Goal: Information Seeking & Learning: Find specific fact

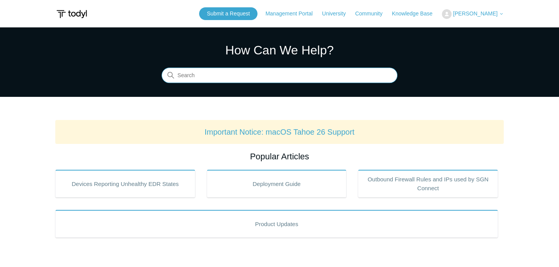
click at [241, 70] on input "Search" at bounding box center [280, 75] width 236 height 15
type input "POP"
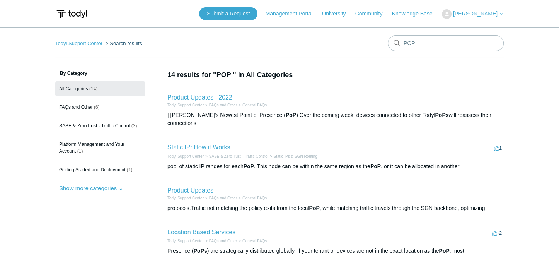
scroll to position [103, 0]
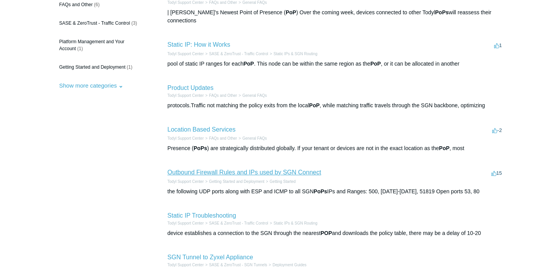
click at [210, 169] on link "Outbound Firewall Rules and IPs used by SGN Connect" at bounding box center [244, 172] width 154 height 7
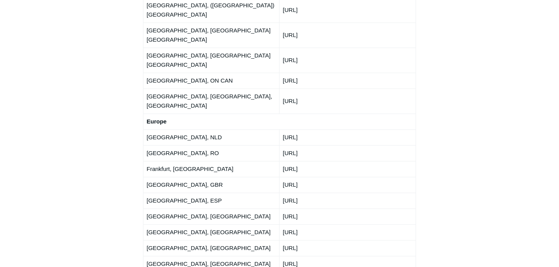
scroll to position [1339, 0]
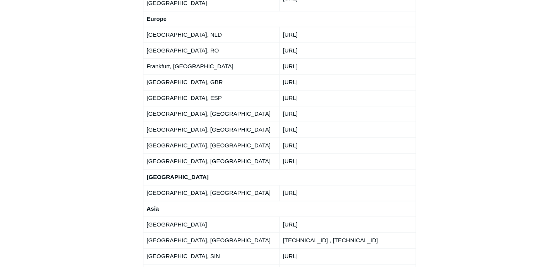
drag, startPoint x: 191, startPoint y: 194, endPoint x: 148, endPoint y: 182, distance: 44.6
click at [148, 182] on tbody "North America Atlanta, GA USA 192.111.95.0/24 Ashburn, VA (Washington DC) USA 2…" at bounding box center [279, 17] width 272 height 779
drag, startPoint x: 148, startPoint y: 182, endPoint x: 190, endPoint y: 184, distance: 41.8
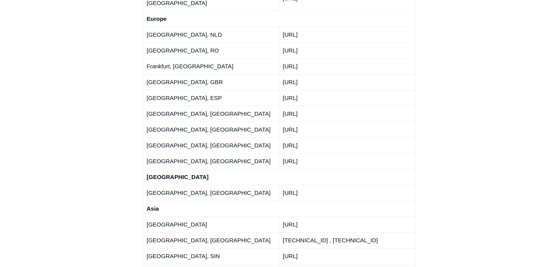
drag, startPoint x: 182, startPoint y: 178, endPoint x: 146, endPoint y: 179, distance: 35.6
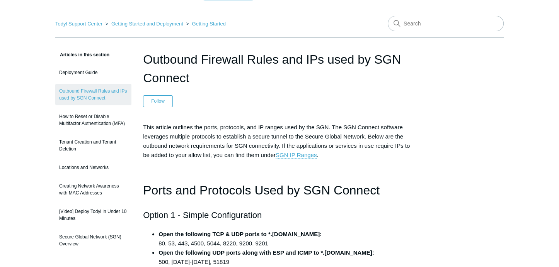
scroll to position [0, 0]
